Goal: Task Accomplishment & Management: Manage account settings

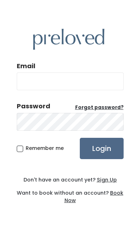
click at [40, 90] on input "Email" at bounding box center [70, 81] width 107 height 18
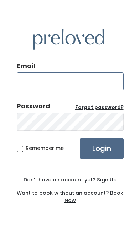
type input "manceam73@outlook.com"
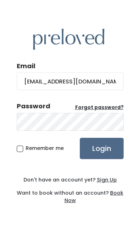
click at [101, 159] on input "Login" at bounding box center [102, 148] width 44 height 21
click at [87, 90] on input "manceam73@outlook.com" at bounding box center [70, 81] width 107 height 18
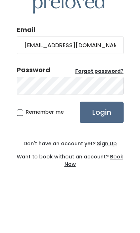
type input "[EMAIL_ADDRESS][DOMAIN_NAME]"
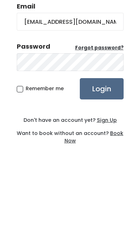
click at [112, 138] on input "Login" at bounding box center [102, 148] width 44 height 21
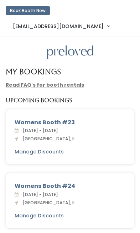
click at [117, 18] on link "[EMAIL_ADDRESS][DOMAIN_NAME]" at bounding box center [61, 25] width 111 height 15
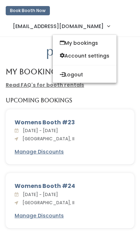
click at [115, 49] on link "Account settings" at bounding box center [85, 55] width 64 height 13
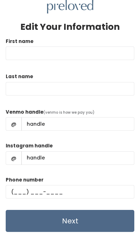
scroll to position [45, 0]
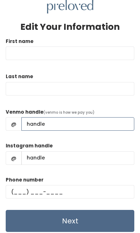
click at [36, 117] on input "Venmo handle" at bounding box center [77, 123] width 113 height 13
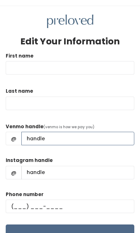
scroll to position [0, 0]
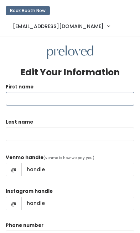
click at [34, 92] on input "First name" at bounding box center [70, 98] width 128 height 13
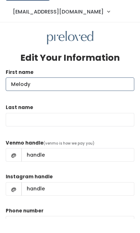
type input "Melody"
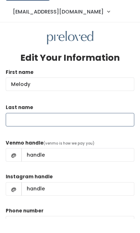
click at [22, 128] on input "Last name" at bounding box center [70, 134] width 128 height 13
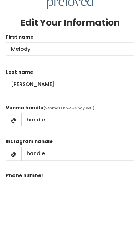
type input "Mance"
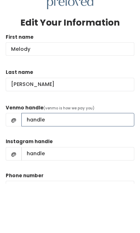
click at [37, 163] on input "Venmo handle" at bounding box center [77, 169] width 113 height 13
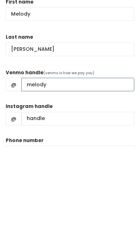
scroll to position [85, 0]
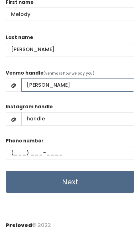
type input "melody-mance"
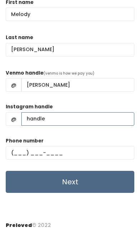
click at [37, 112] on input "Instagram handle" at bounding box center [77, 118] width 113 height 13
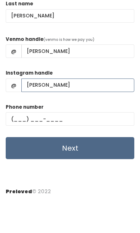
type input "melody-mance"
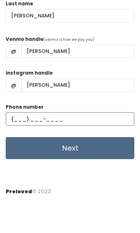
click at [22, 146] on input "text" at bounding box center [70, 152] width 128 height 13
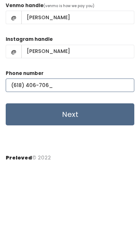
type input "(618) 406-7068"
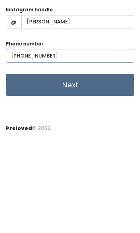
scroll to position [99, 0]
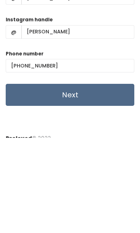
click at [107, 179] on input "Next" at bounding box center [70, 190] width 128 height 22
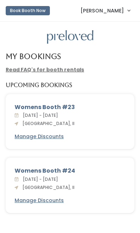
click at [40, 130] on div "Womens Booth #23 Sat. Aug 30 - Fri. Sep 5, 2025 Edwardsville, Il Manage Discoun…" at bounding box center [70, 121] width 128 height 55
click at [51, 133] on u "Manage Discounts" at bounding box center [39, 136] width 49 height 7
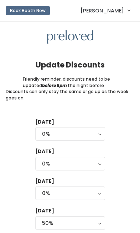
click at [114, 11] on span "[PERSON_NAME]" at bounding box center [101, 11] width 43 height 8
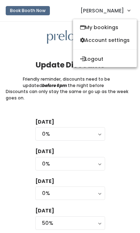
click at [99, 27] on link "My bookings" at bounding box center [105, 27] width 64 height 13
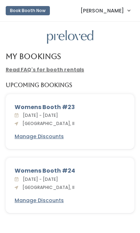
click at [57, 103] on div "Womens Booth #23" at bounding box center [70, 107] width 110 height 9
click at [46, 110] on div "Womens Booth #23" at bounding box center [70, 107] width 110 height 9
click at [128, 7] on link "[PERSON_NAME]" at bounding box center [105, 10] width 64 height 15
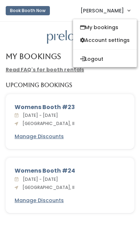
click at [123, 41] on link "Account settings" at bounding box center [105, 40] width 64 height 13
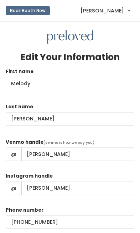
click at [121, 8] on span "[PERSON_NAME]" at bounding box center [101, 11] width 43 height 8
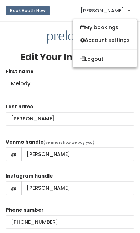
click at [89, 24] on link "My bookings" at bounding box center [105, 27] width 64 height 13
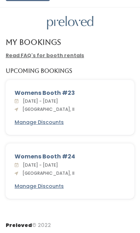
scroll to position [30, 0]
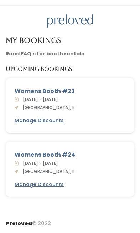
click at [58, 96] on span "[DATE] - [DATE]" at bounding box center [39, 99] width 38 height 6
click at [18, 106] on icon at bounding box center [17, 108] width 4 height 4
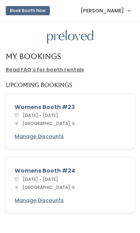
scroll to position [0, 0]
click at [135, 4] on link "[PERSON_NAME]" at bounding box center [105, 10] width 64 height 15
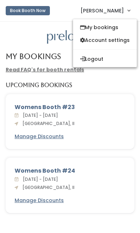
click at [107, 24] on link "My bookings" at bounding box center [105, 27] width 64 height 13
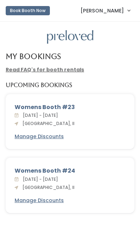
click at [131, 10] on link "[PERSON_NAME]" at bounding box center [105, 10] width 64 height 15
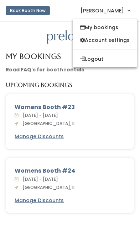
click at [111, 37] on link "Account settings" at bounding box center [105, 40] width 64 height 13
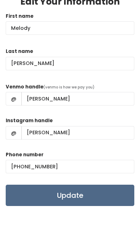
scroll to position [54, 0]
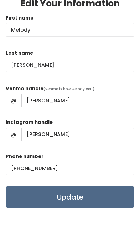
click at [77, 195] on input "Update" at bounding box center [70, 196] width 128 height 21
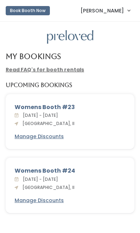
click at [98, 11] on span "[PERSON_NAME]" at bounding box center [101, 11] width 43 height 8
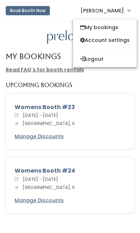
click at [100, 5] on link "[PERSON_NAME]" at bounding box center [105, 10] width 64 height 15
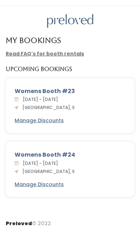
scroll to position [24, 0]
click at [32, 78] on div "Womens Booth #23 [DATE] - [DATE] [GEOGRAPHIC_DATA], Il Manage Discounts" at bounding box center [70, 105] width 128 height 55
click at [22, 87] on div "Womens Booth #23" at bounding box center [70, 91] width 110 height 9
